Goal: Task Accomplishment & Management: Manage account settings

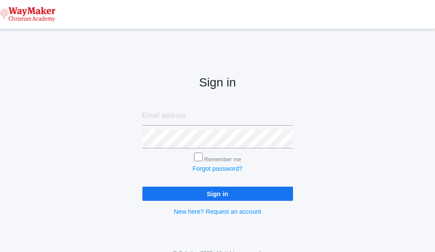
type input "cmarosz@waymakerchristian.com"
click at [196, 192] on input "Sign in" at bounding box center [218, 194] width 151 height 14
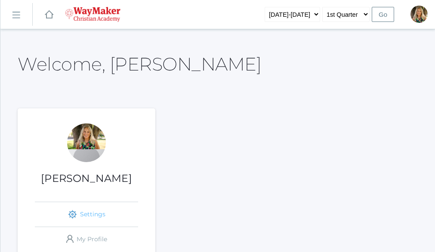
click at [91, 214] on link "icons/ui/navigation/settings Created with Sketch. Settings" at bounding box center [86, 214] width 103 height 25
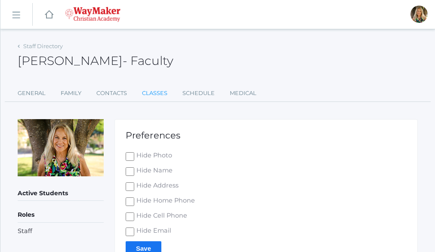
click at [161, 90] on link "Classes" at bounding box center [154, 93] width 25 height 17
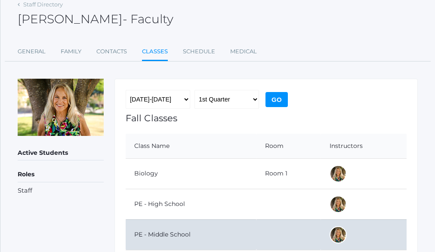
scroll to position [82, 0]
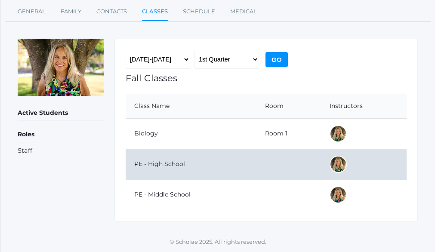
click at [169, 163] on td "PE - High School" at bounding box center [191, 164] width 131 height 31
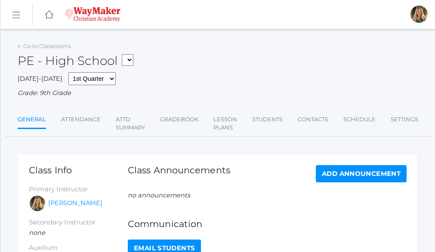
scroll to position [43, 0]
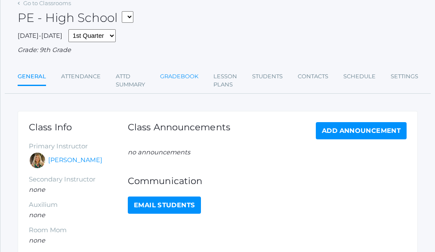
click at [178, 76] on link "Gradebook" at bounding box center [179, 76] width 38 height 17
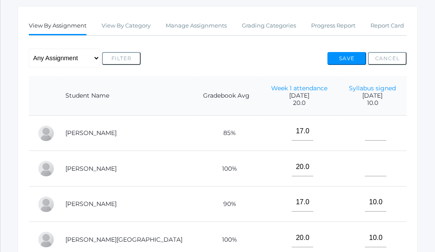
scroll to position [215, 0]
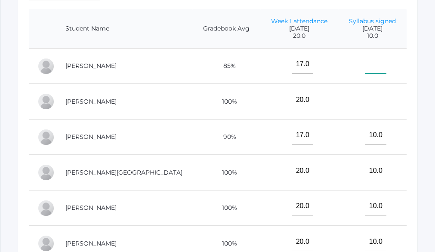
click at [365, 70] on input"] "text" at bounding box center [376, 64] width 22 height 19
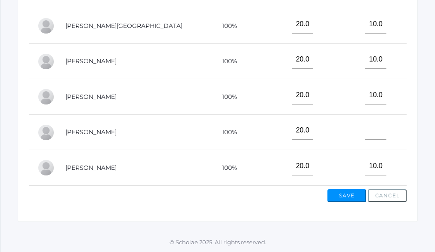
scroll to position [370, 0]
type input"] "10"
click at [365, 131] on input"] "text" at bounding box center [376, 130] width 22 height 19
type input"] "10"
click at [349, 196] on button "Save" at bounding box center [347, 196] width 39 height 13
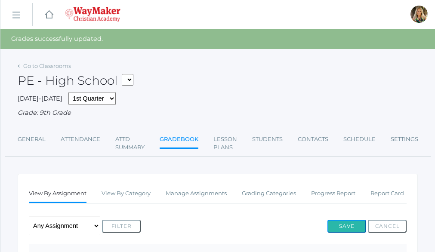
click at [342, 225] on button "Save" at bounding box center [347, 226] width 39 height 13
click at [40, 63] on link "Go to Classrooms" at bounding box center [47, 65] width 48 height 7
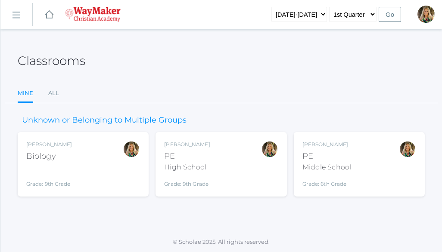
click at [78, 159] on div "[PERSON_NAME] Biology Grade: 9th Grade BIO" at bounding box center [83, 164] width 114 height 47
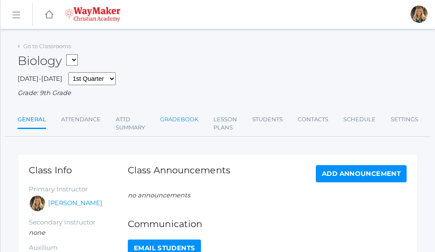
click at [175, 121] on link "Gradebook" at bounding box center [179, 119] width 38 height 17
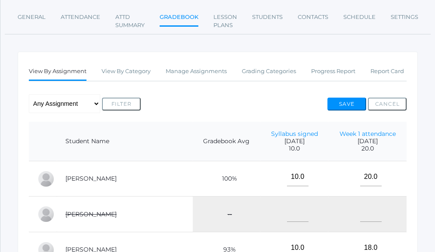
scroll to position [96, 0]
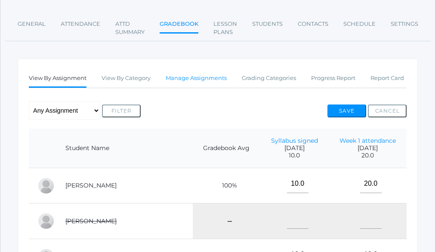
click at [200, 80] on link "Manage Assignments" at bounding box center [196, 78] width 61 height 17
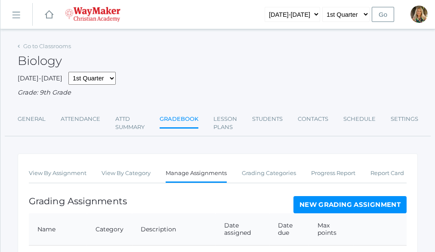
click at [365, 207] on link "New Grading Assignment" at bounding box center [350, 204] width 113 height 17
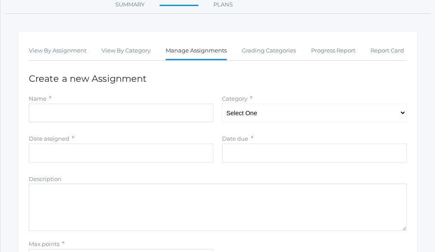
scroll to position [127, 0]
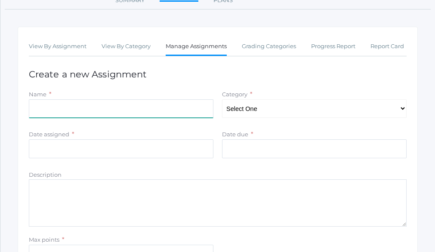
click at [59, 109] on input "Name" at bounding box center [121, 109] width 185 height 19
type input "Week 2 Attendance"
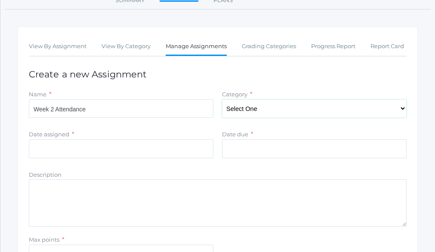
click at [401, 110] on select "Select One Total" at bounding box center [314, 109] width 185 height 19
select select "1094"
click at [222, 101] on select "Select One Total" at bounding box center [314, 109] width 185 height 19
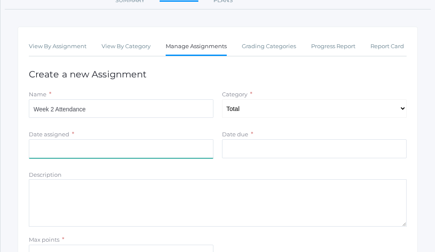
click at [104, 153] on input "Date assigned" at bounding box center [121, 149] width 185 height 19
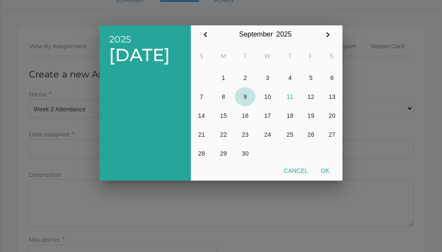
click at [245, 96] on button "9" at bounding box center [245, 96] width 21 height 19
click at [325, 171] on button "Ok" at bounding box center [324, 171] width 21 height 16
type input "[DATE]"
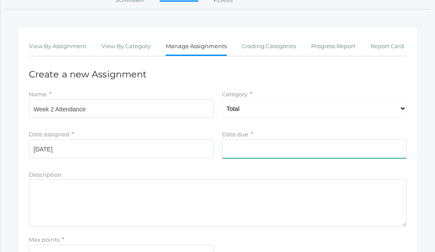
click at [286, 150] on input "Date due" at bounding box center [314, 149] width 185 height 19
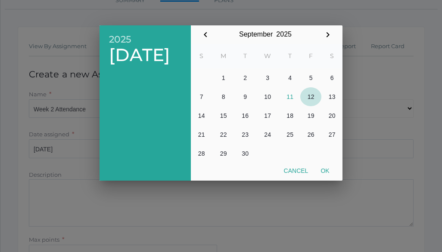
click at [312, 97] on button "12" at bounding box center [310, 96] width 21 height 19
click at [328, 171] on button "Ok" at bounding box center [324, 171] width 21 height 16
type input "2025-09-12"
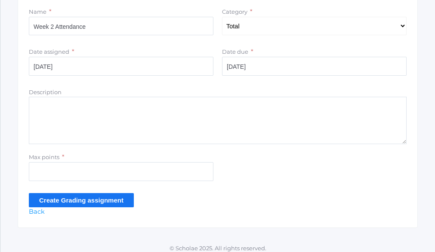
scroll to position [213, 0]
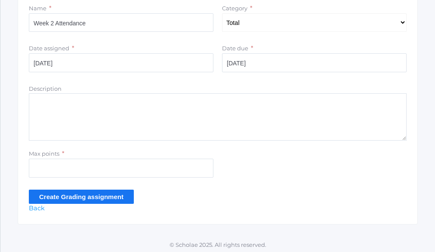
click at [102, 100] on textarea "Description" at bounding box center [218, 116] width 378 height 47
type textarea "5 points per day"
type input "20"
click at [94, 201] on input "Create Grading assignment" at bounding box center [81, 197] width 105 height 14
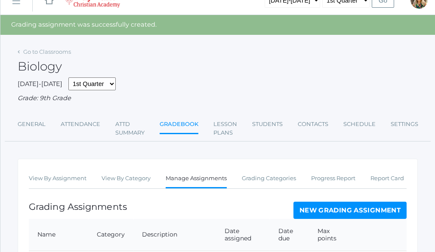
scroll to position [11, 0]
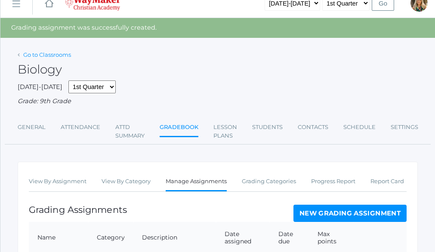
click at [52, 56] on link "Go to Classrooms" at bounding box center [47, 54] width 48 height 7
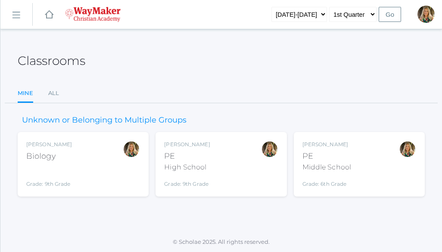
click at [337, 161] on div "PE" at bounding box center [326, 157] width 49 height 12
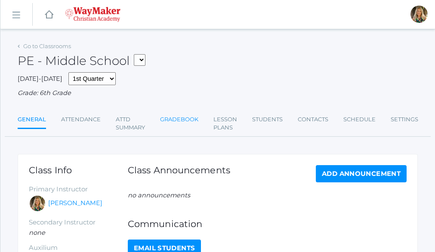
click at [184, 119] on link "Gradebook" at bounding box center [179, 119] width 38 height 17
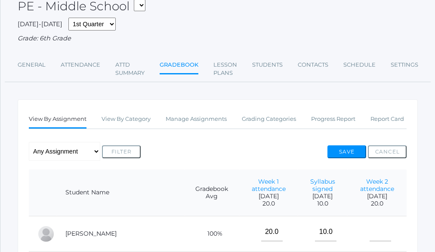
scroll to position [40, 0]
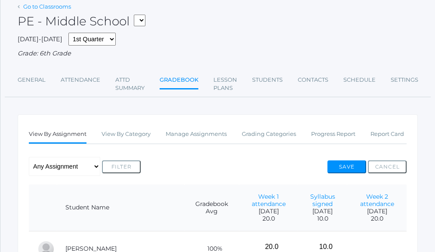
click at [27, 6] on link "Go to Classrooms" at bounding box center [47, 6] width 48 height 7
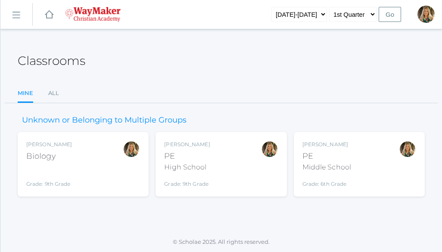
click at [224, 168] on div "[PERSON_NAME] PE High School Grade: 9th Grade HSPE" at bounding box center [221, 164] width 114 height 47
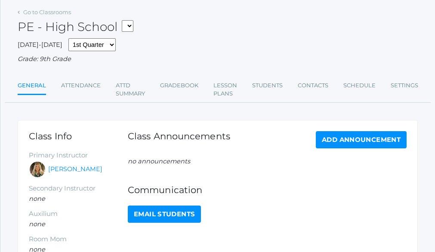
scroll to position [34, 0]
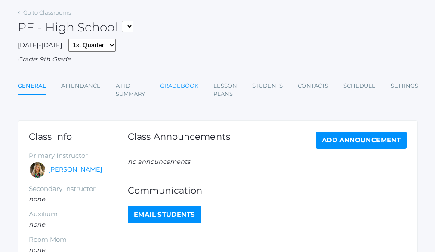
click at [193, 88] on link "Gradebook" at bounding box center [179, 86] width 38 height 17
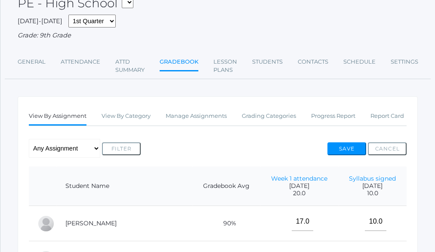
scroll to position [59, 0]
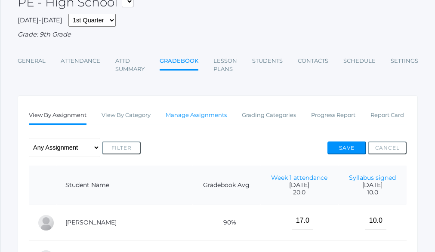
click at [214, 115] on link "Manage Assignments" at bounding box center [196, 115] width 61 height 17
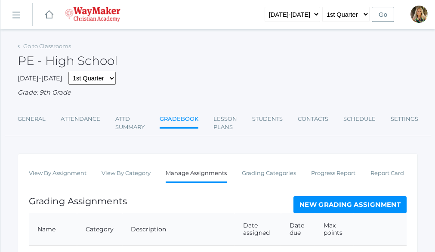
click at [373, 206] on link "New Grading Assignment" at bounding box center [350, 204] width 113 height 17
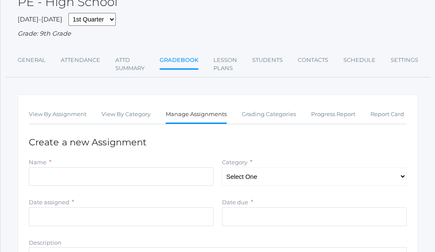
scroll to position [86, 0]
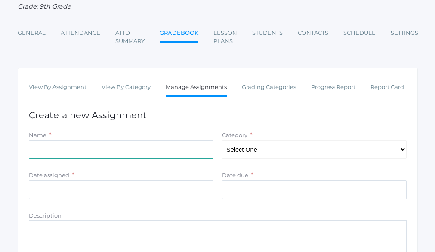
click at [79, 157] on input "Name" at bounding box center [121, 149] width 185 height 19
type input "Week 2 Attendance"
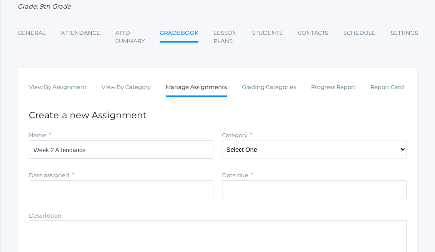
type input "2025-09-09"
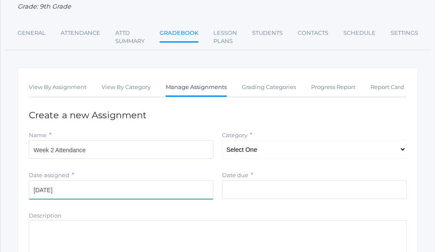
type input "2025-09-12"
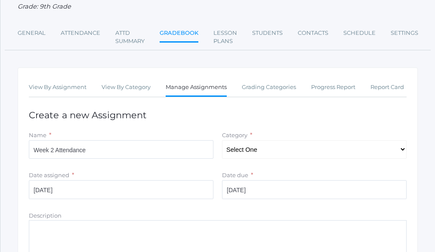
type input "20"
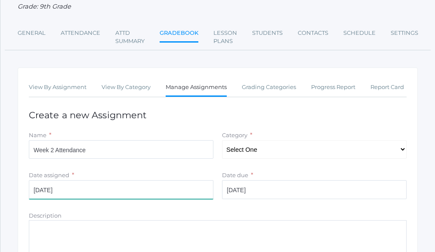
click at [55, 190] on input "2025-09-09" at bounding box center [121, 189] width 185 height 19
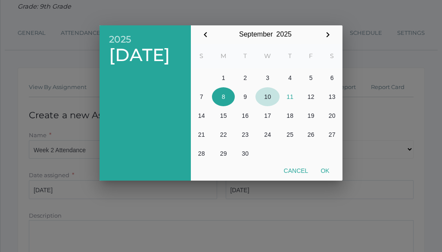
click at [270, 98] on button "10" at bounding box center [267, 96] width 24 height 19
click at [325, 171] on button "Ok" at bounding box center [324, 171] width 21 height 16
type input "2025-09-10"
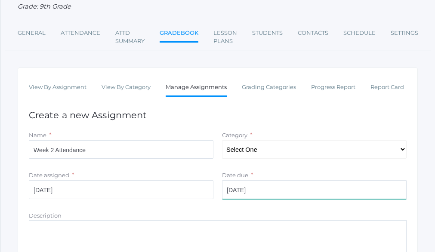
click at [277, 192] on input "2025-09-12" at bounding box center [314, 189] width 185 height 19
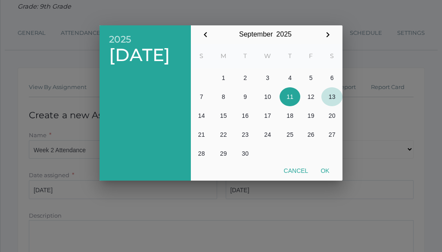
click at [333, 99] on button "13" at bounding box center [331, 96] width 21 height 19
click at [309, 98] on button "12" at bounding box center [310, 96] width 21 height 19
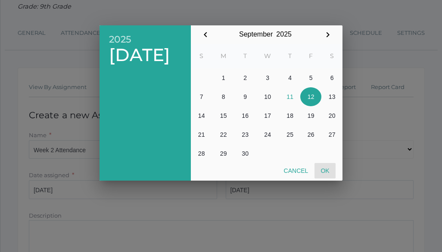
click at [326, 171] on button "Ok" at bounding box center [324, 171] width 21 height 16
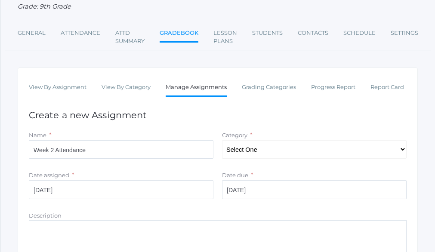
scroll to position [129, 0]
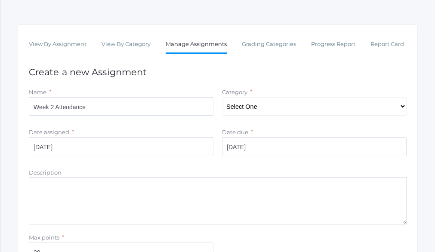
click at [66, 191] on textarea "Description" at bounding box center [218, 200] width 378 height 47
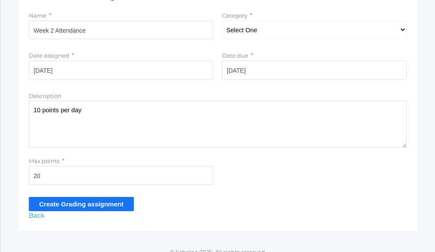
scroll to position [218, 0]
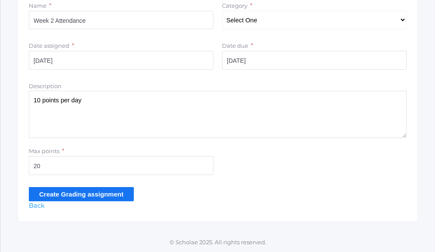
type textarea "10 points per day"
click at [88, 197] on input "Create Grading assignment" at bounding box center [81, 194] width 105 height 14
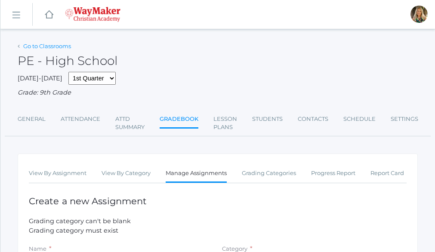
click at [45, 49] on link "Go to Classrooms" at bounding box center [47, 46] width 48 height 7
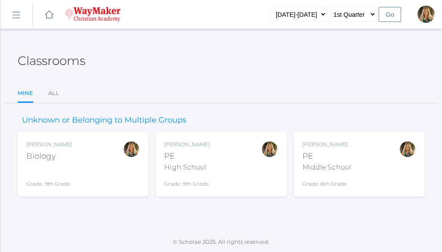
click at [220, 177] on div "Claudia Marosz PE High School Grade: 9th Grade HSPE" at bounding box center [221, 164] width 114 height 47
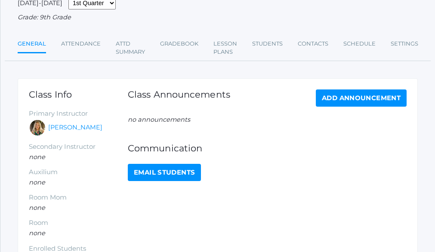
scroll to position [86, 0]
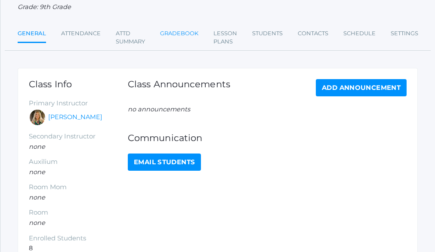
click at [183, 37] on link "Gradebook" at bounding box center [179, 33] width 38 height 17
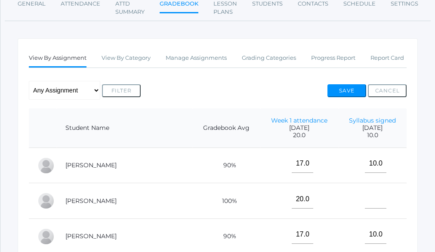
scroll to position [172, 0]
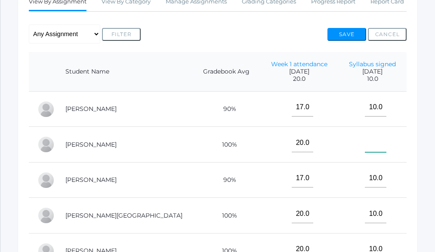
click at [365, 149] on input"] "text" at bounding box center [376, 143] width 22 height 19
type input"] "10"
click at [346, 38] on button "Save" at bounding box center [347, 34] width 39 height 13
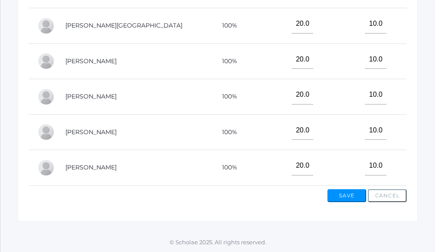
scroll to position [390, 0]
click at [346, 195] on button "Save" at bounding box center [347, 196] width 39 height 13
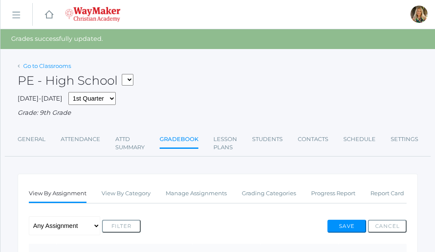
click at [57, 65] on link "Go to Classrooms" at bounding box center [47, 65] width 48 height 7
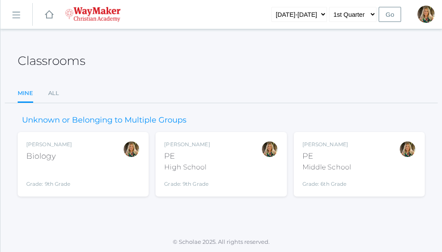
click at [57, 155] on div "Biology" at bounding box center [49, 157] width 46 height 12
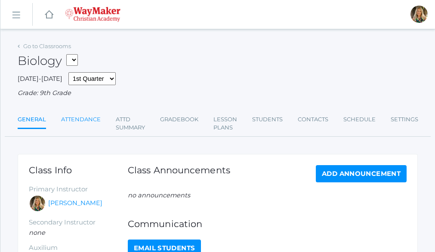
click at [80, 119] on link "Attendance" at bounding box center [81, 119] width 40 height 17
